Goal: Task Accomplishment & Management: Manage account settings

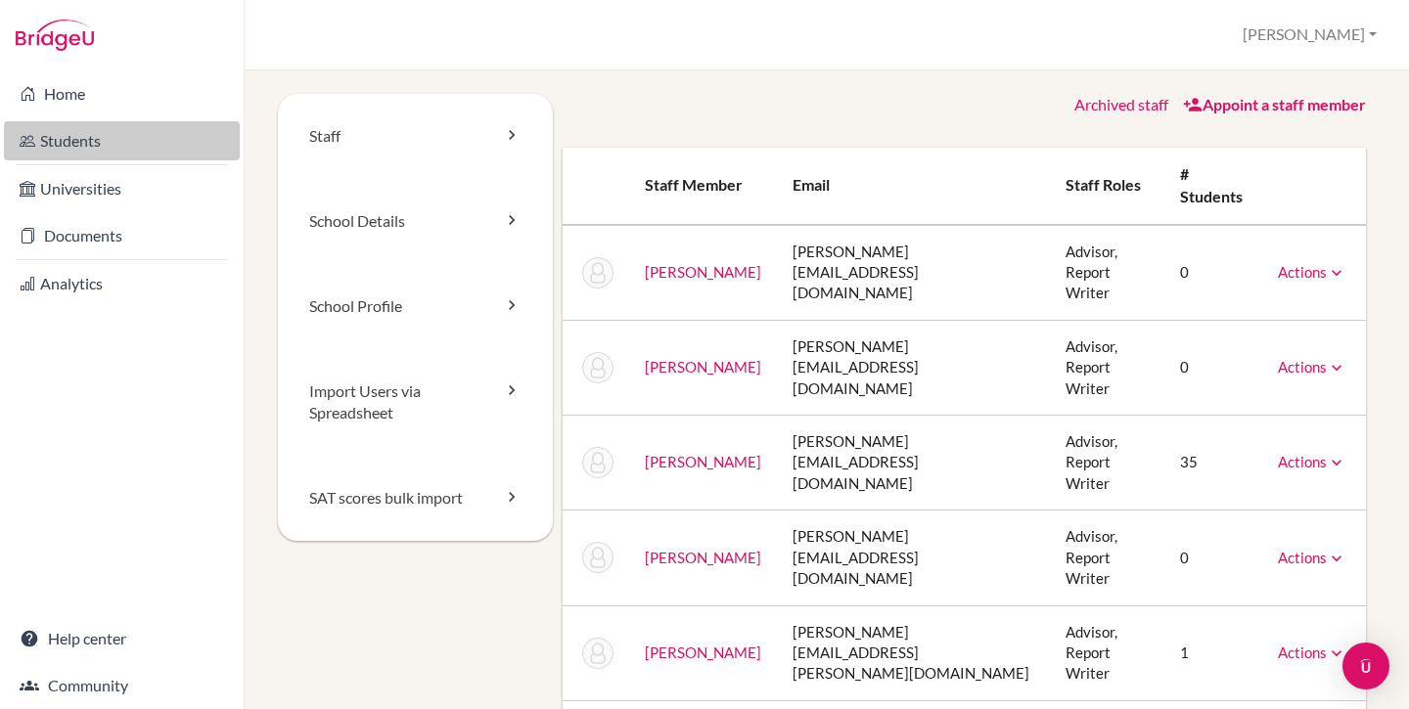
click at [72, 142] on link "Students" at bounding box center [122, 140] width 236 height 39
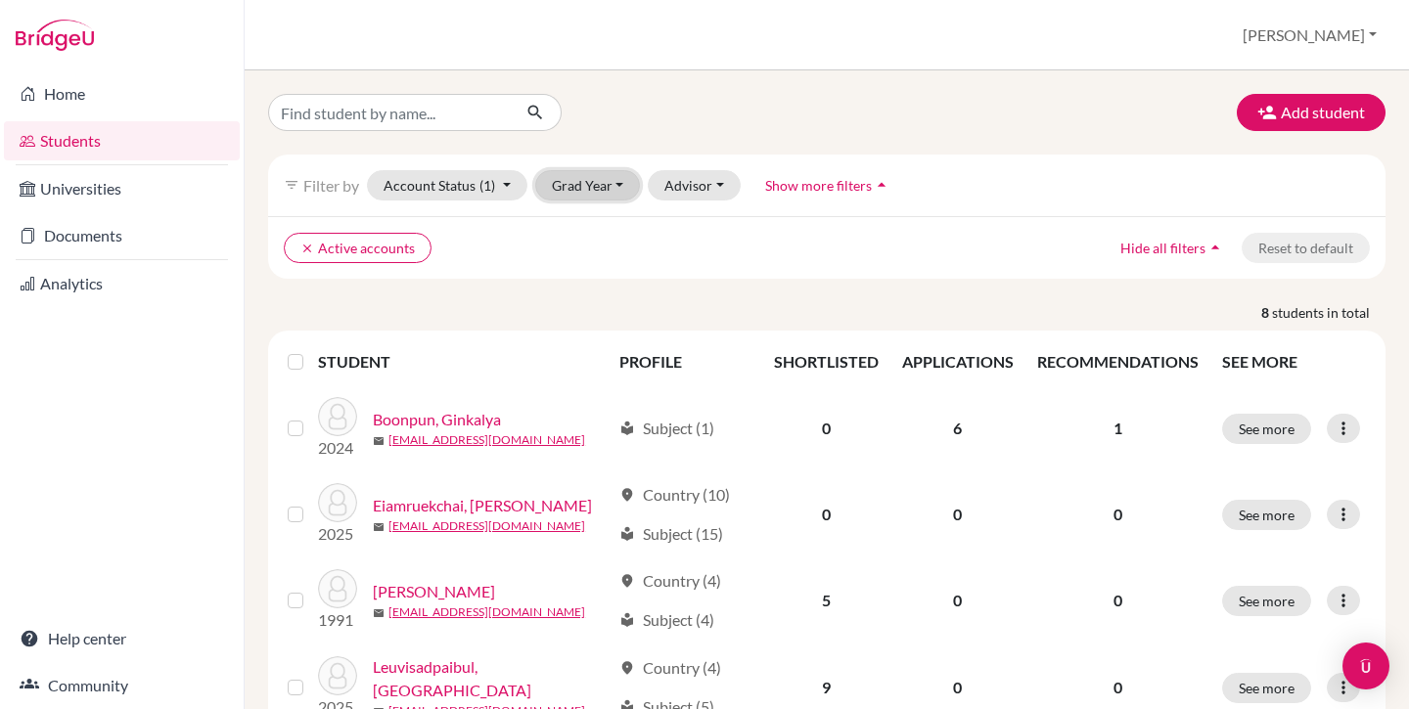
click at [618, 186] on button "Grad Year" at bounding box center [588, 185] width 106 height 30
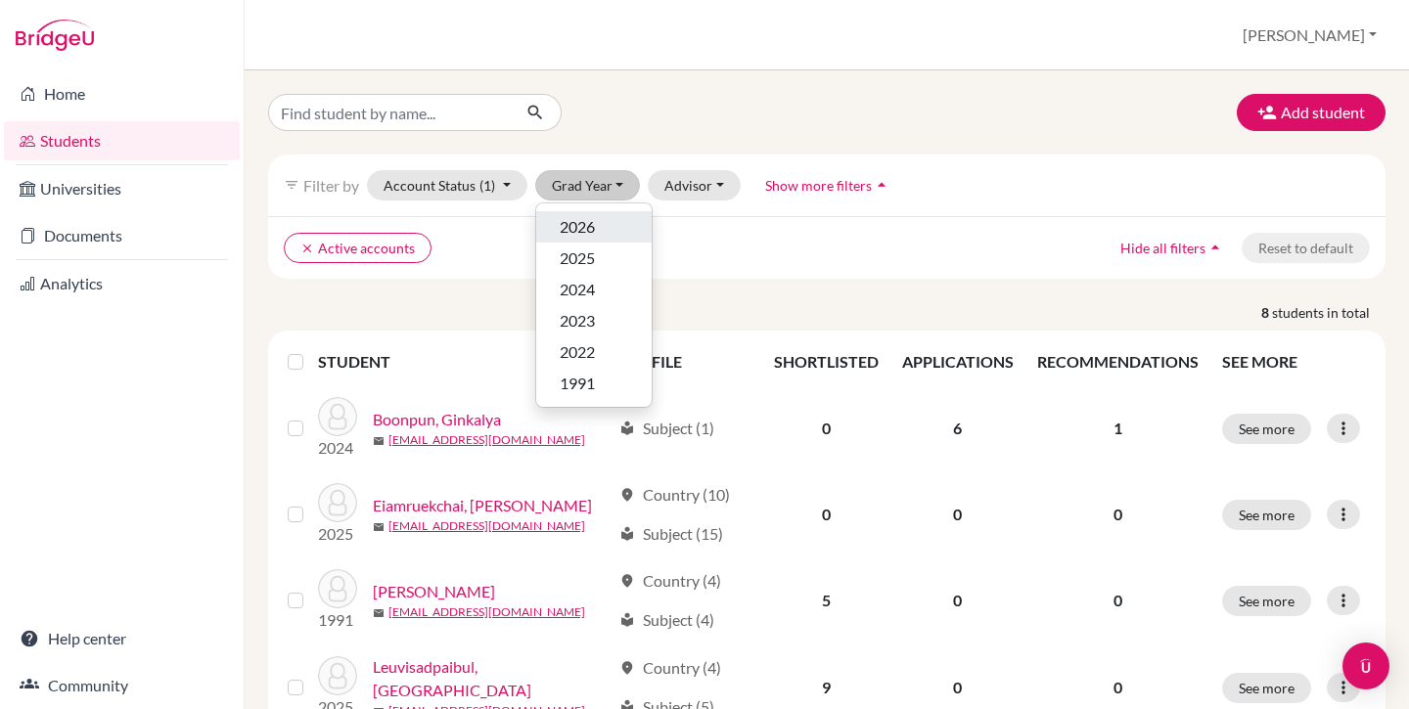
click at [600, 230] on div "2026" at bounding box center [594, 226] width 68 height 23
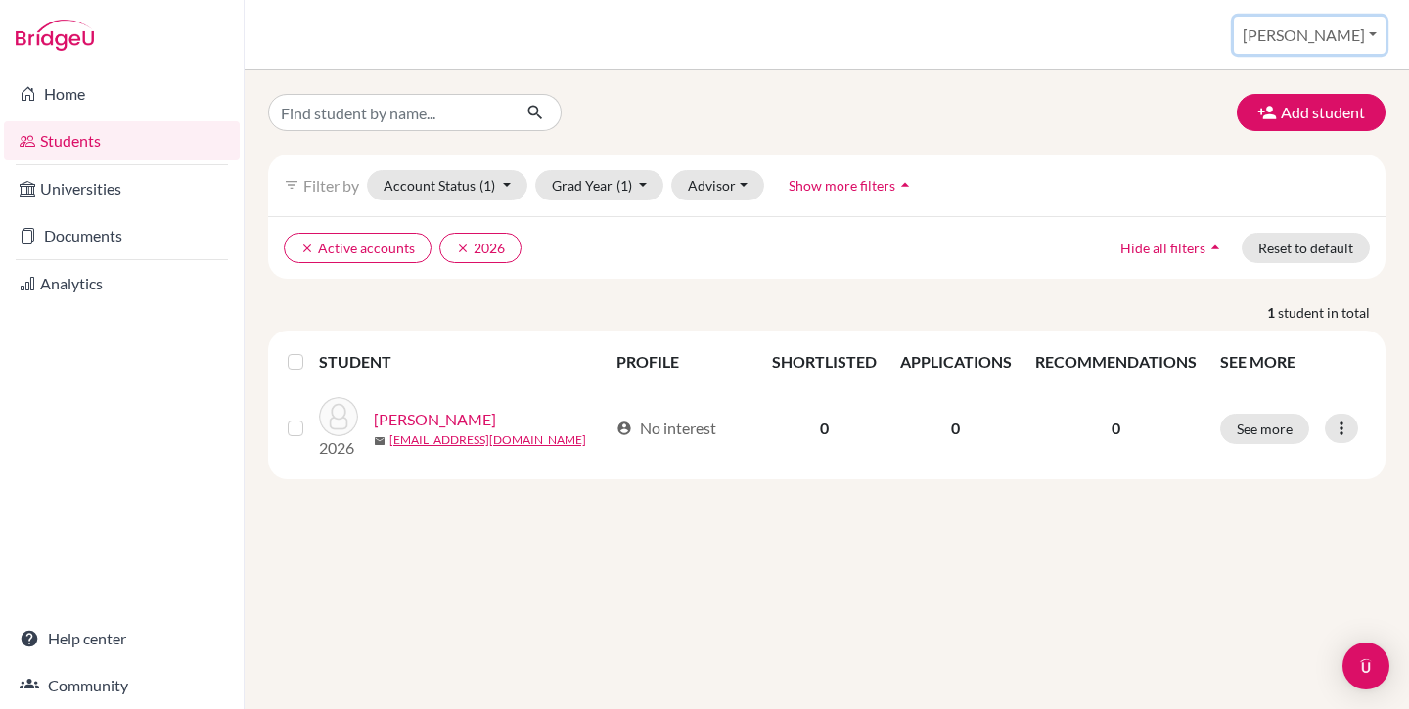
click at [1342, 31] on button "[PERSON_NAME]" at bounding box center [1310, 35] width 152 height 37
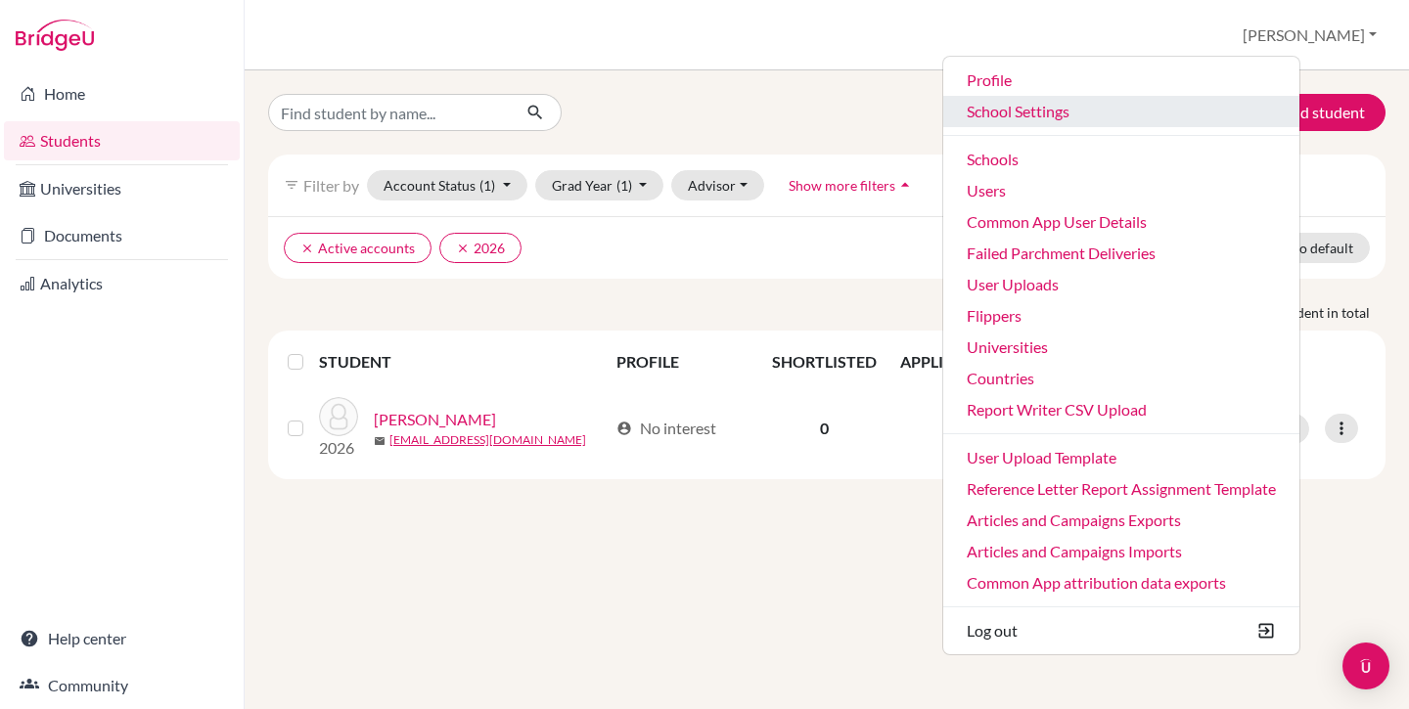
click at [1093, 117] on link "School Settings" at bounding box center [1121, 111] width 356 height 31
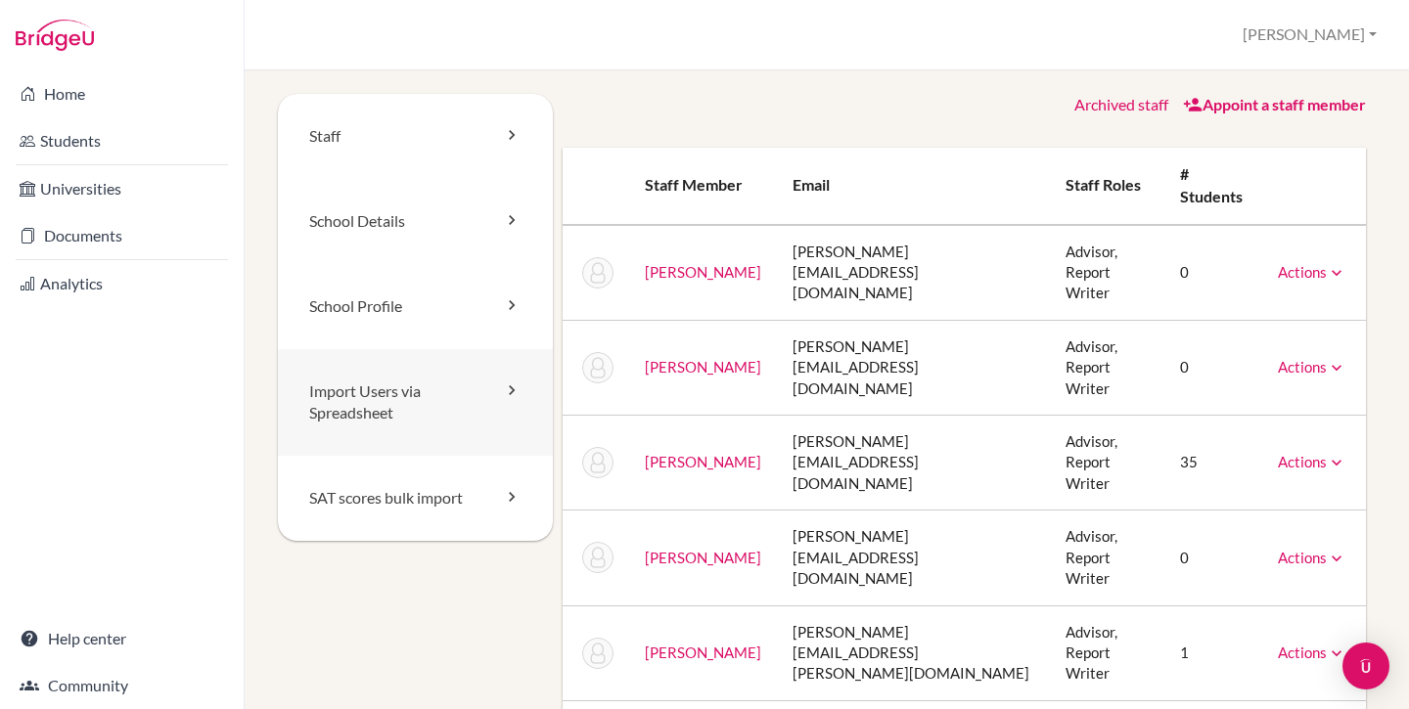
click at [363, 409] on link "Import Users via Spreadsheet" at bounding box center [415, 403] width 275 height 108
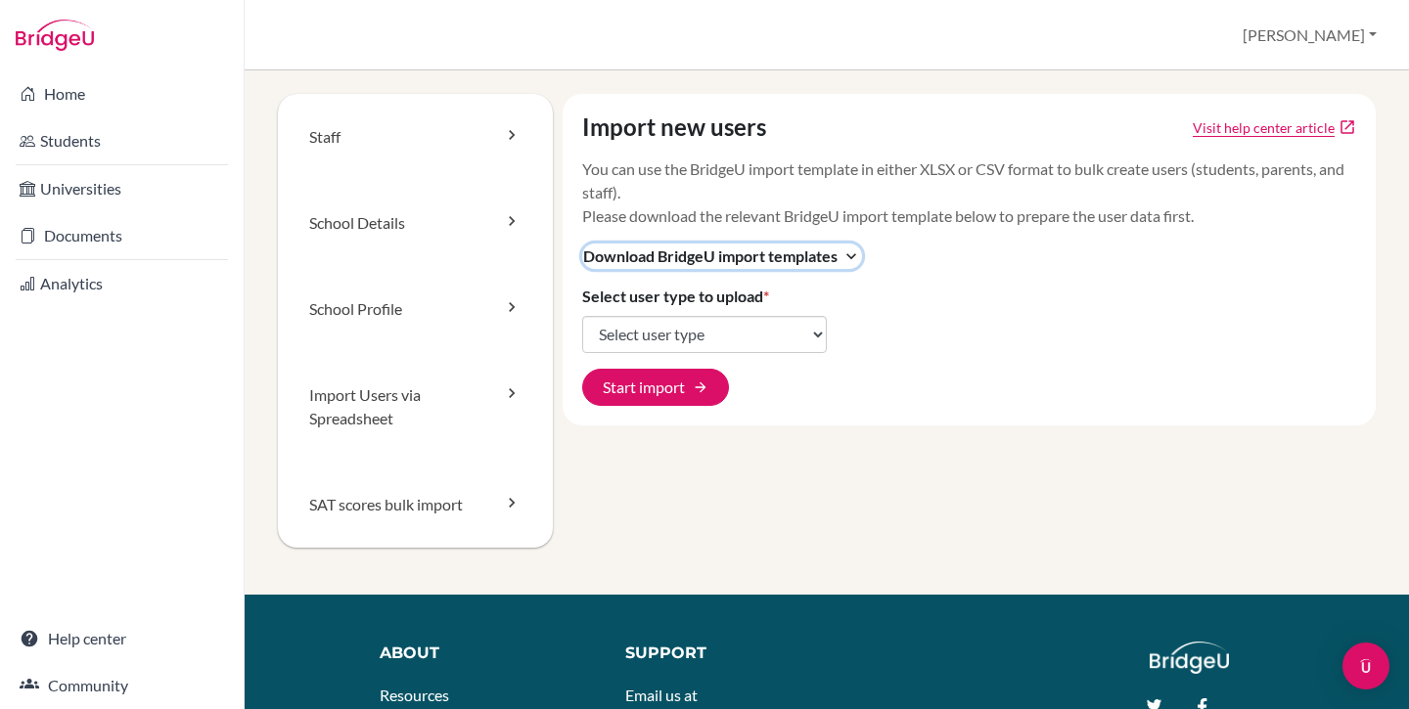
click at [693, 254] on span "Download BridgeU import templates" at bounding box center [710, 256] width 254 height 23
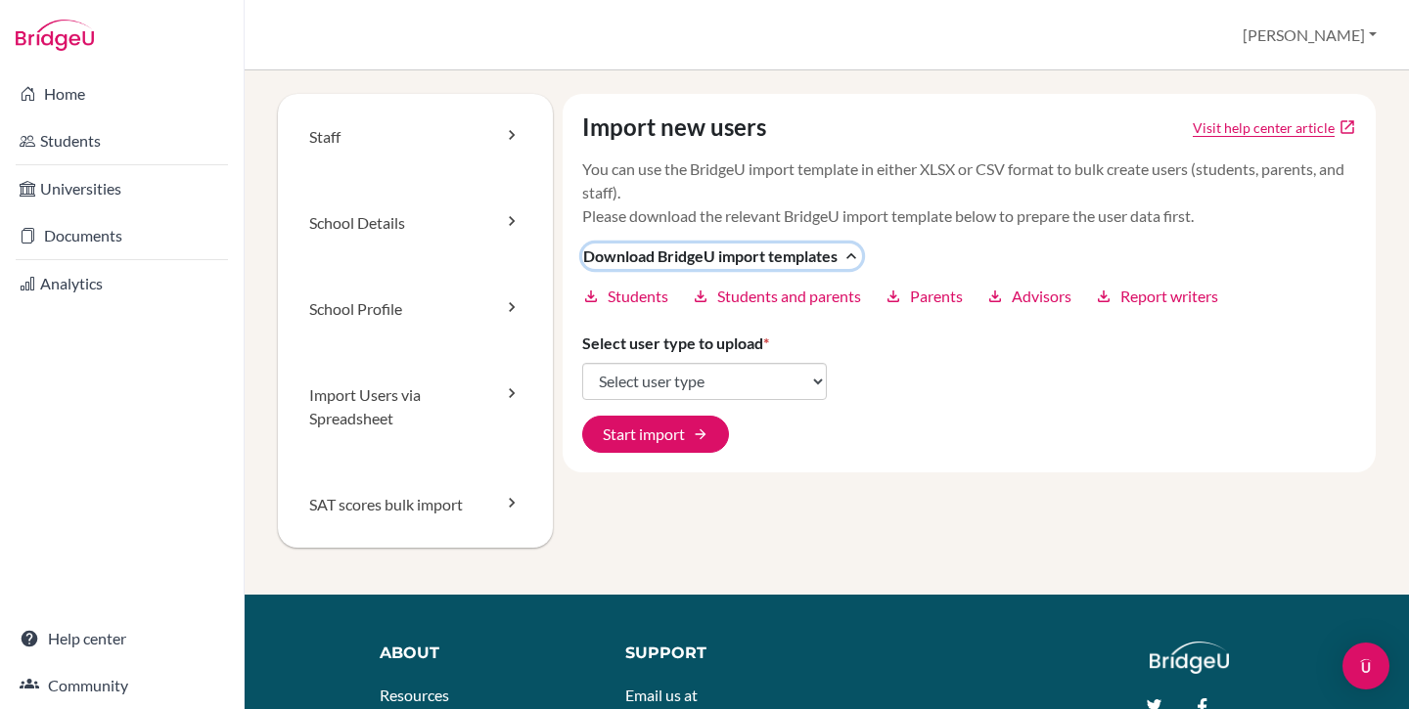
click at [693, 254] on span "Download BridgeU import templates" at bounding box center [710, 256] width 254 height 23
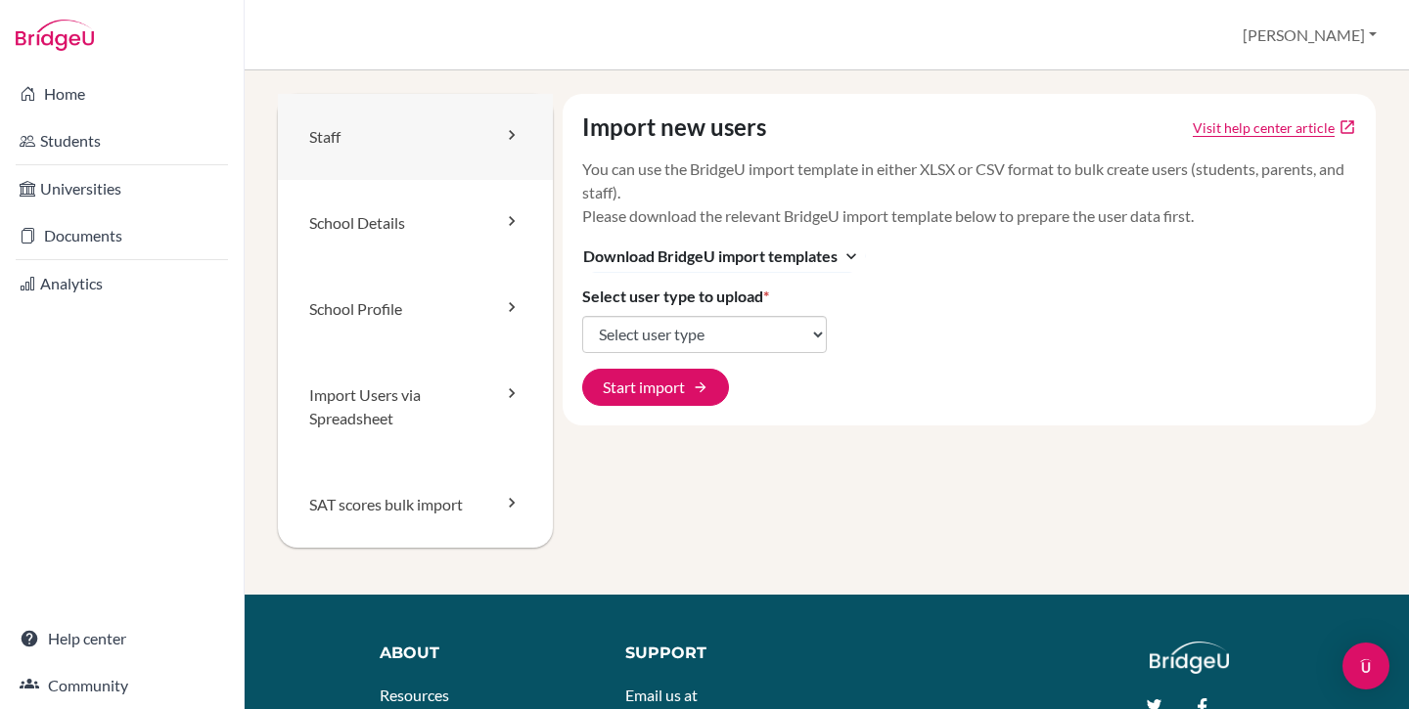
click at [344, 155] on link "Staff" at bounding box center [415, 137] width 275 height 86
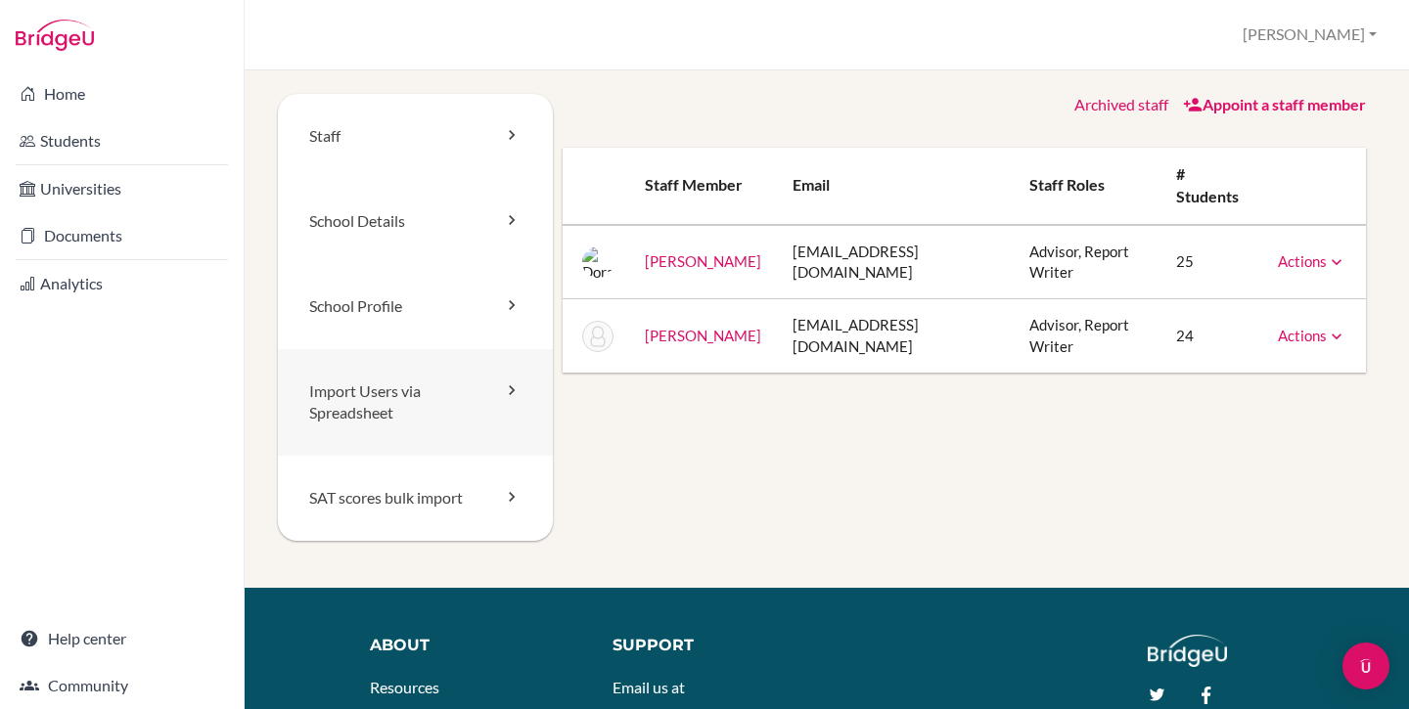
click at [400, 388] on link "Import Users via Spreadsheet" at bounding box center [415, 403] width 275 height 108
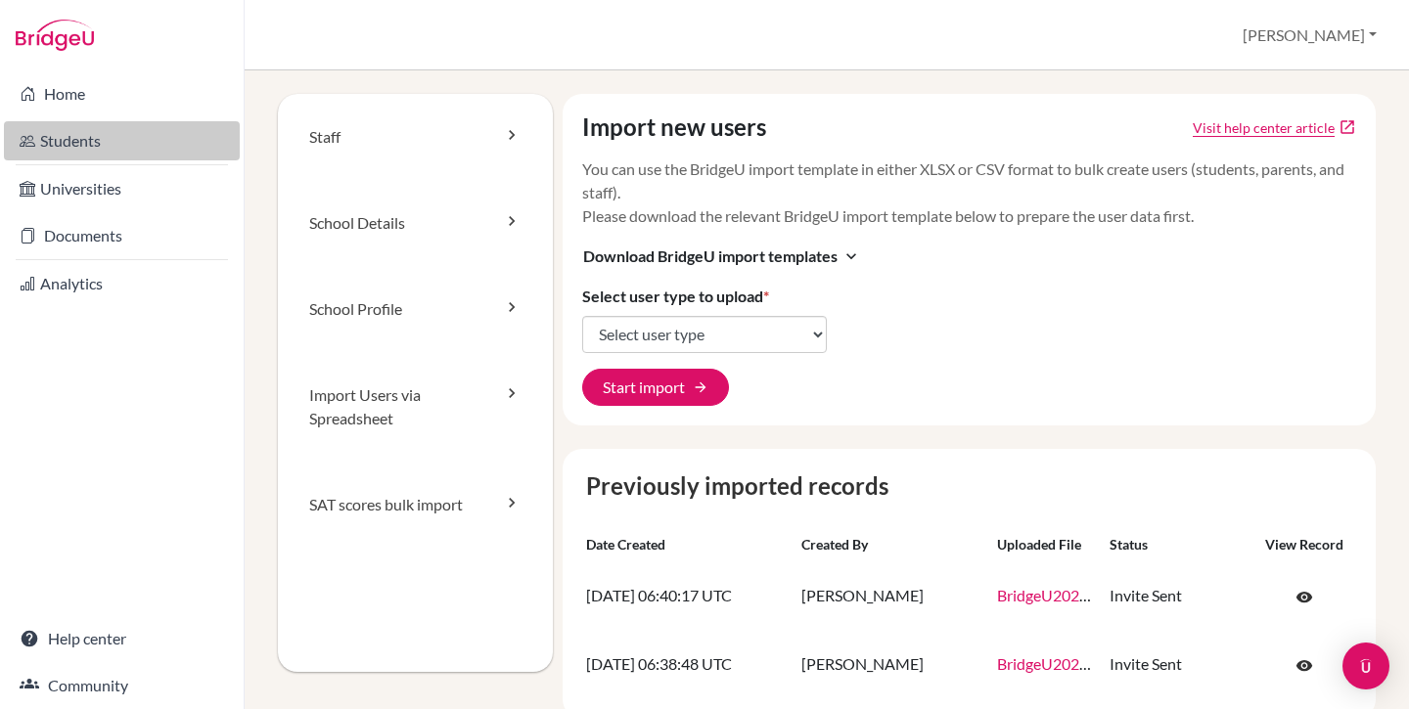
click at [86, 126] on link "Students" at bounding box center [122, 140] width 236 height 39
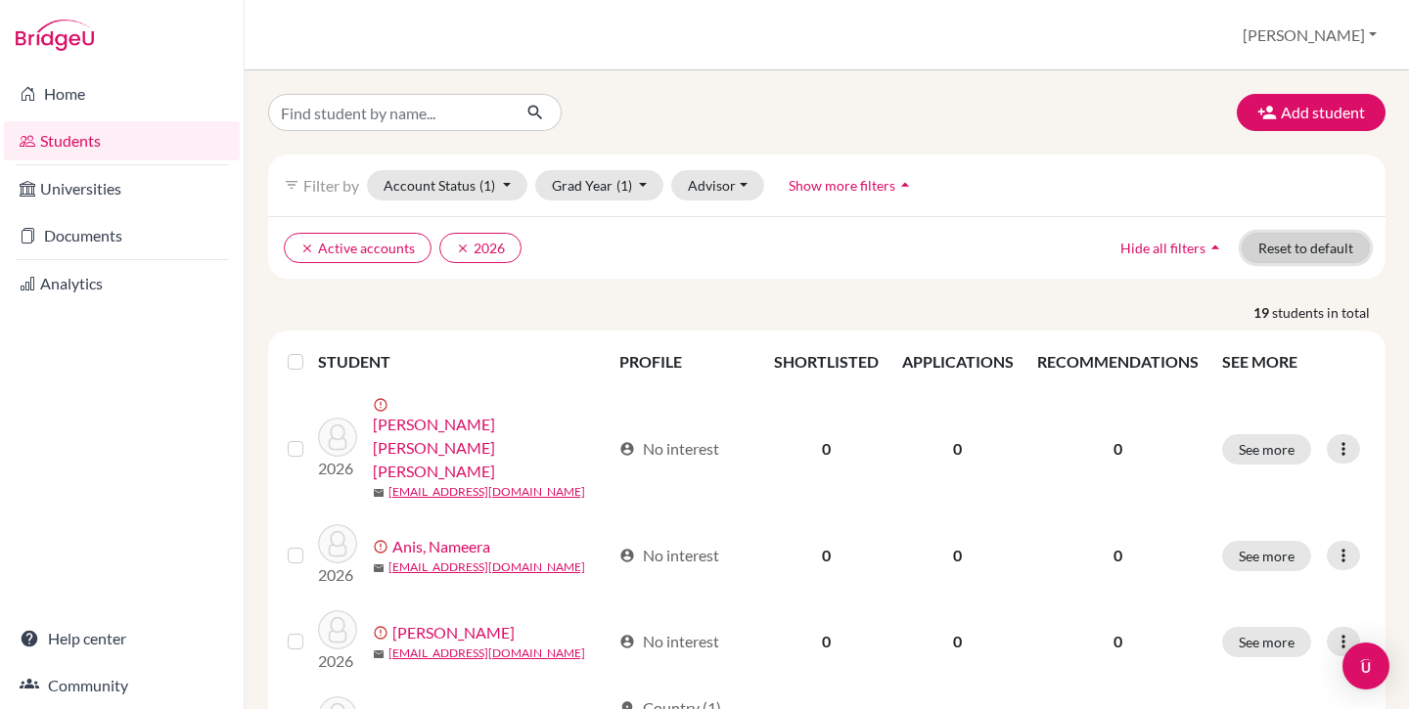
click at [1285, 241] on button "Reset to default" at bounding box center [1306, 248] width 128 height 30
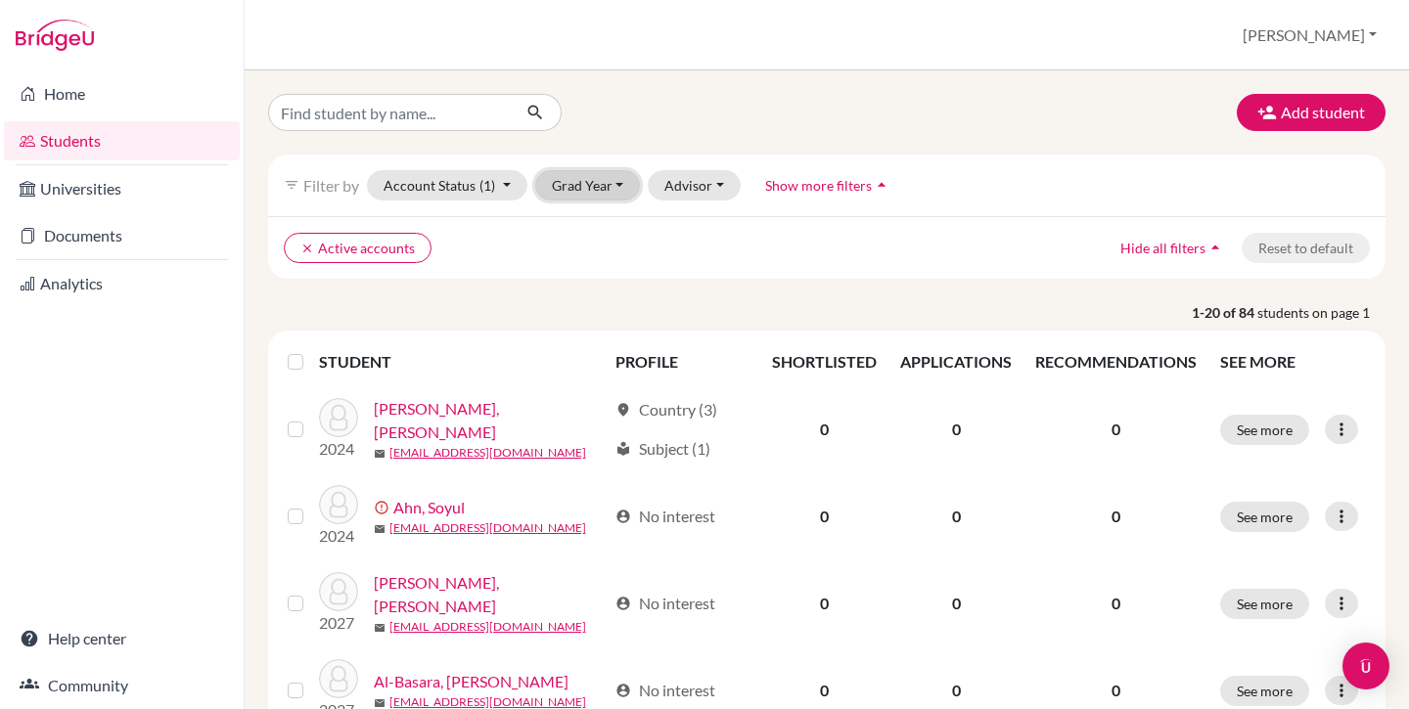
click at [570, 174] on button "Grad Year" at bounding box center [588, 185] width 106 height 30
click at [573, 248] on span "2026" at bounding box center [577, 258] width 35 height 23
